Goal: Navigation & Orientation: Find specific page/section

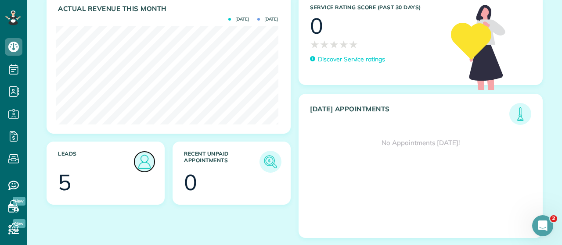
click at [148, 158] on img at bounding box center [144, 162] width 20 height 20
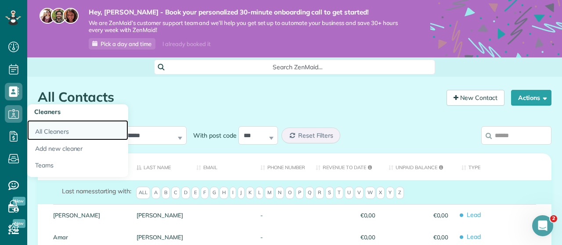
click at [40, 132] on link "All Cleaners" at bounding box center [77, 130] width 101 height 20
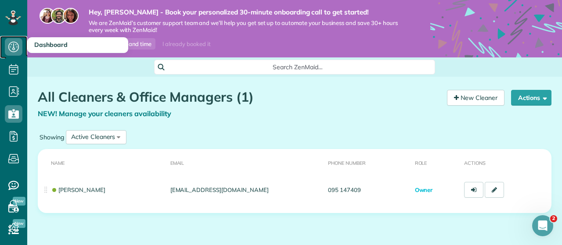
click at [21, 45] on icon at bounding box center [14, 47] width 18 height 18
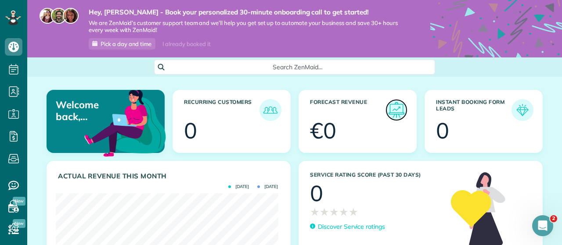
click at [395, 108] on img at bounding box center [396, 110] width 20 height 20
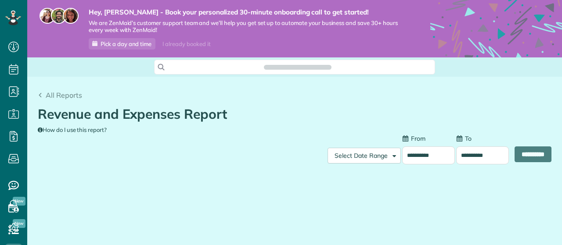
scroll to position [4, 4]
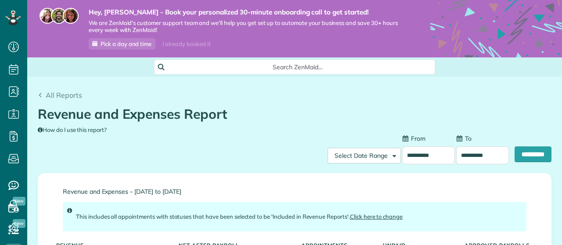
type input "**********"
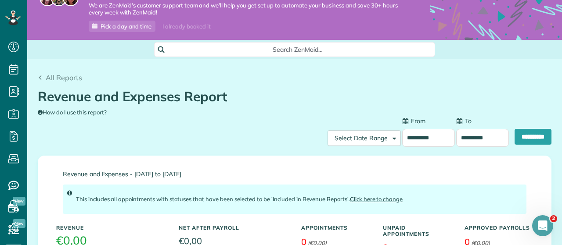
scroll to position [0, 0]
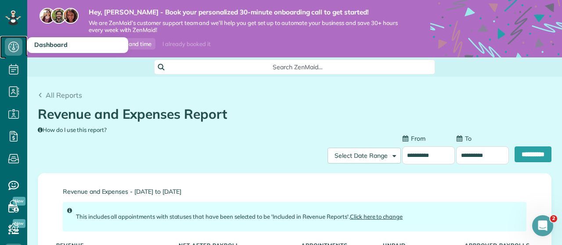
click at [14, 49] on icon at bounding box center [14, 47] width 18 height 18
